Goal: Transaction & Acquisition: Purchase product/service

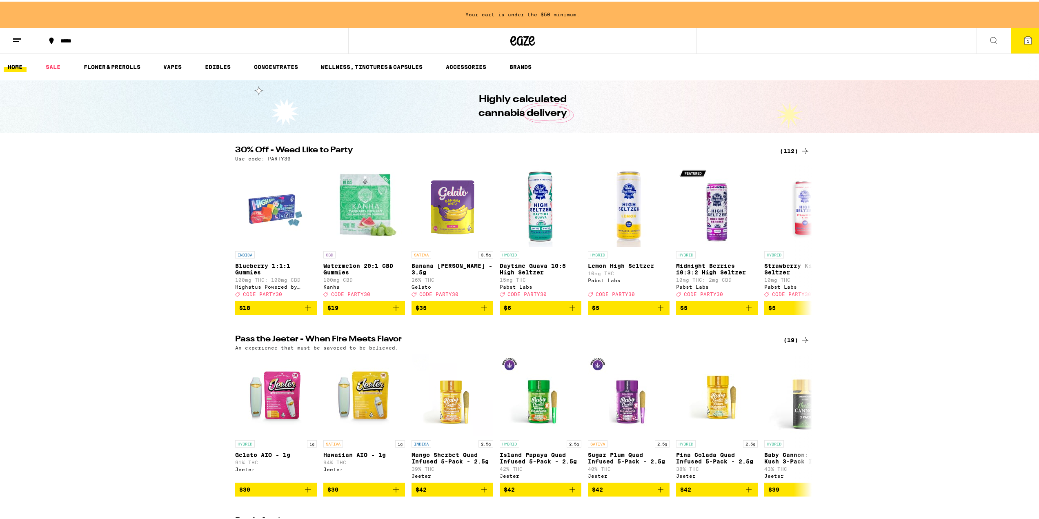
click at [1019, 33] on button "1" at bounding box center [1028, 39] width 34 height 25
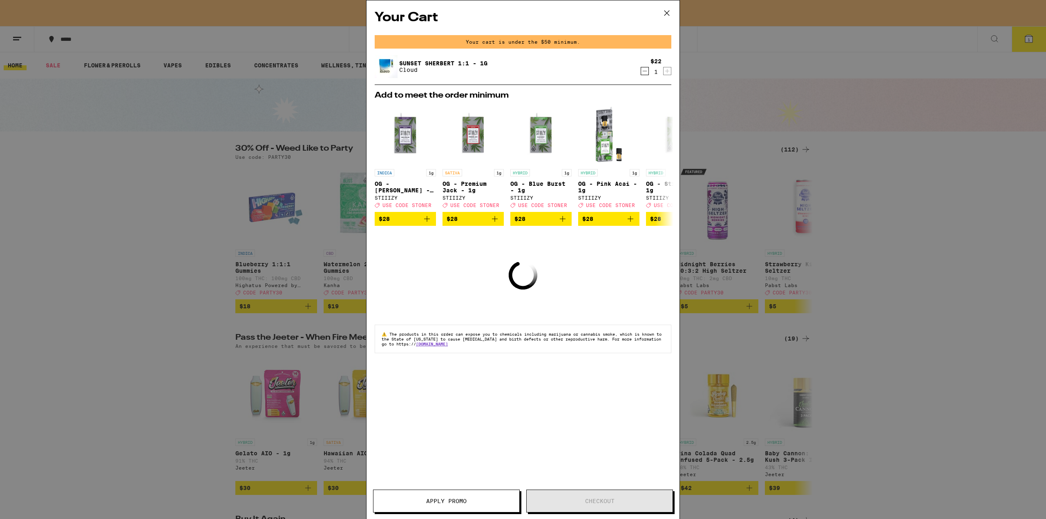
click at [644, 71] on icon "Decrement" at bounding box center [644, 71] width 7 height 10
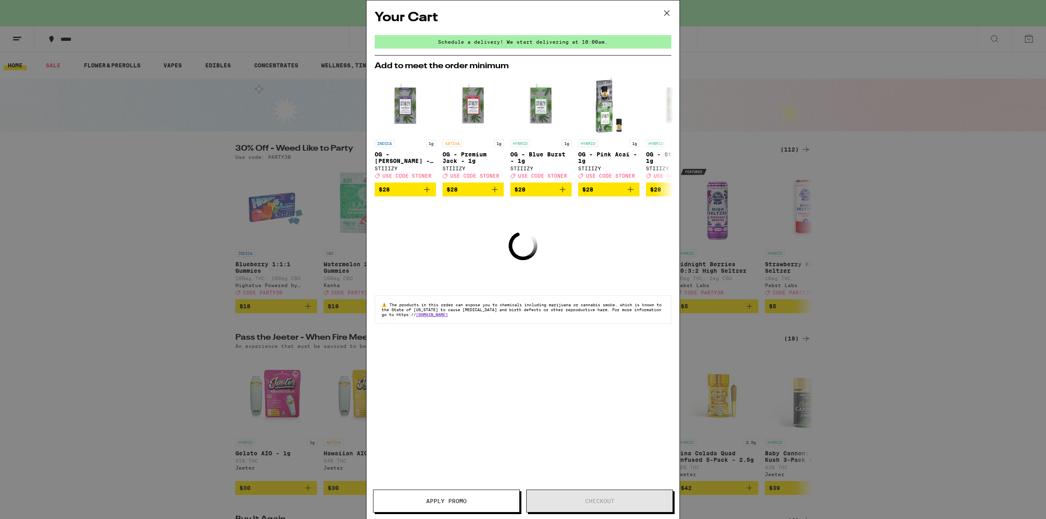
click at [668, 16] on div "Your Cart Schedule a delivery! We start delivering at 10:00am. Add to meet the …" at bounding box center [523, 259] width 1046 height 519
